Goal: Navigation & Orientation: Find specific page/section

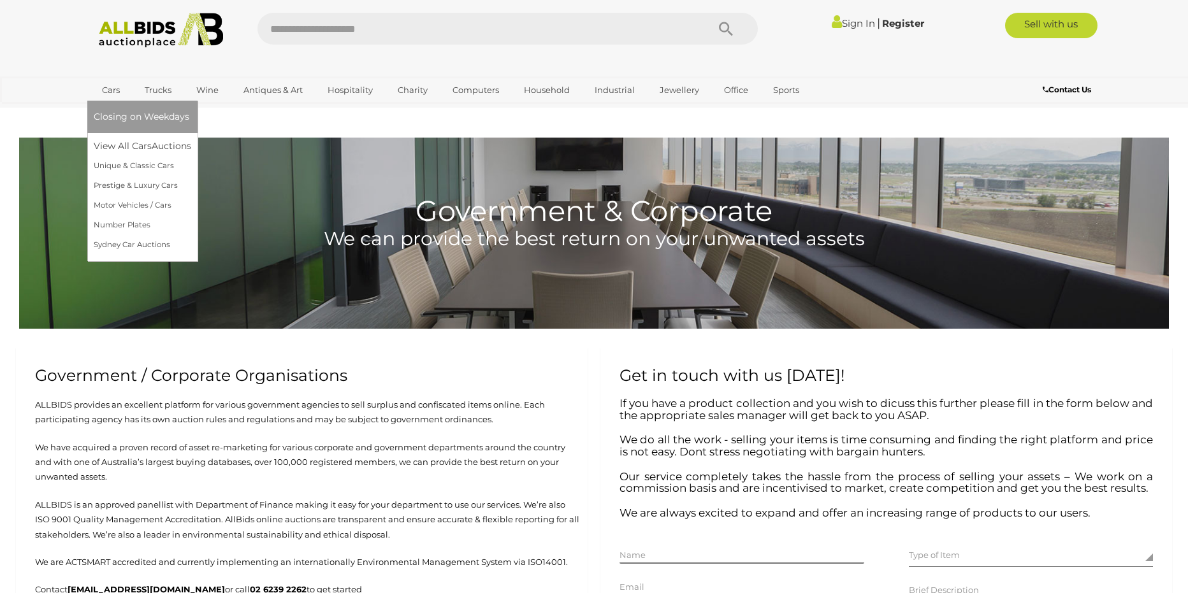
click at [111, 88] on link "Cars" at bounding box center [111, 90] width 34 height 21
click at [122, 163] on link "Unique & Classic Cars" at bounding box center [143, 166] width 98 height 20
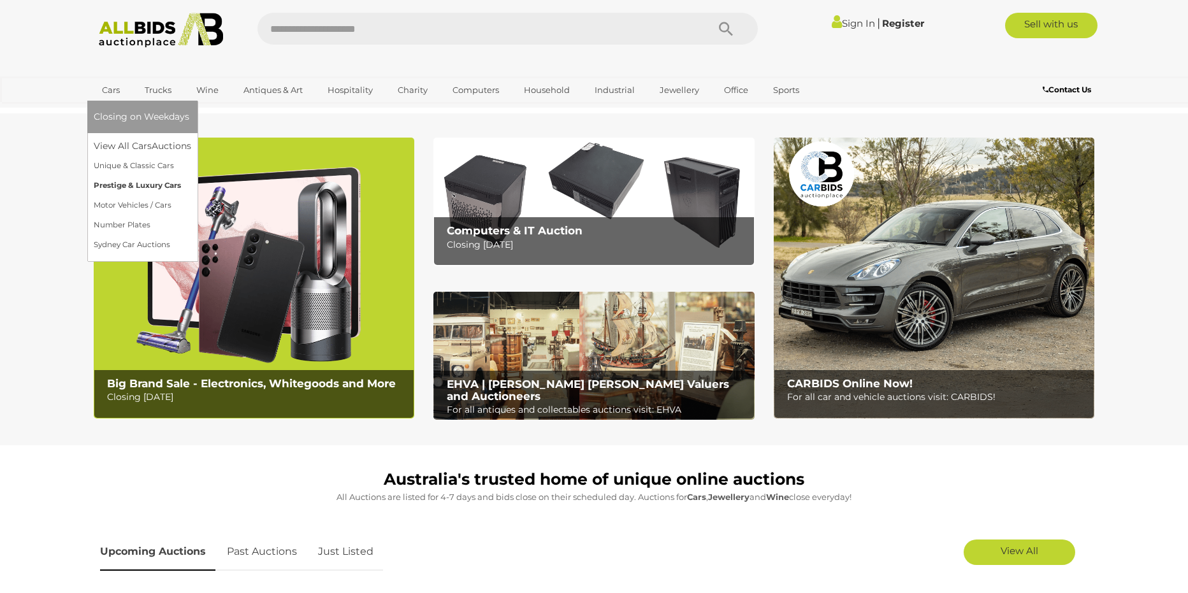
click at [138, 186] on link "Prestige & Luxury Cars" at bounding box center [143, 186] width 98 height 20
